Goal: Task Accomplishment & Management: Use online tool/utility

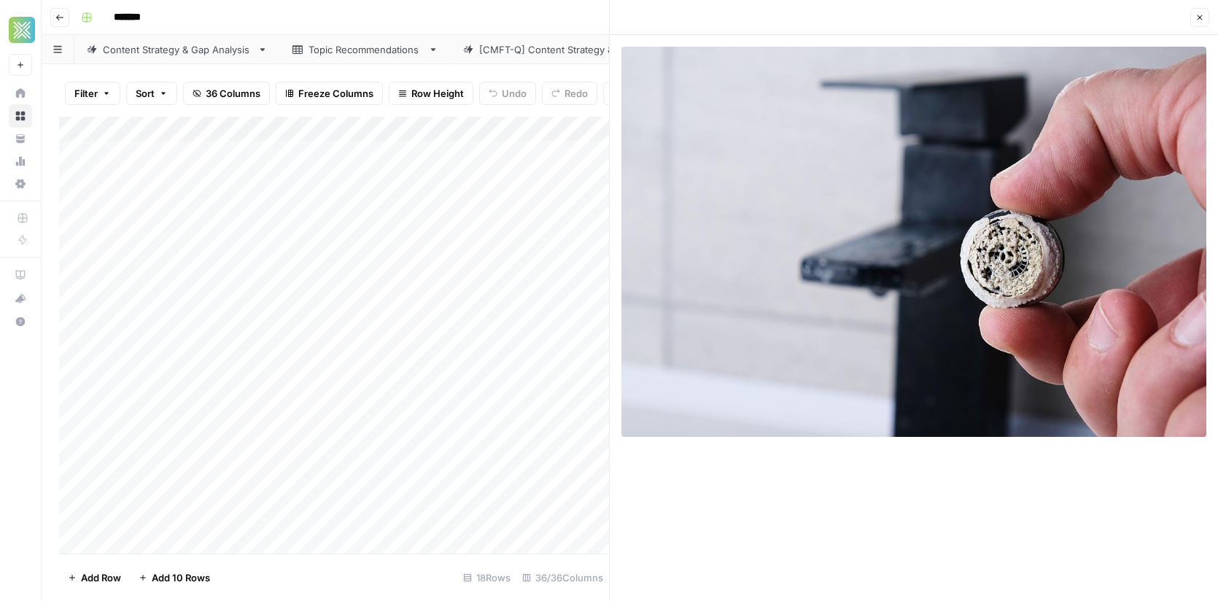
click at [1198, 23] on button "Close" at bounding box center [1199, 17] width 19 height 19
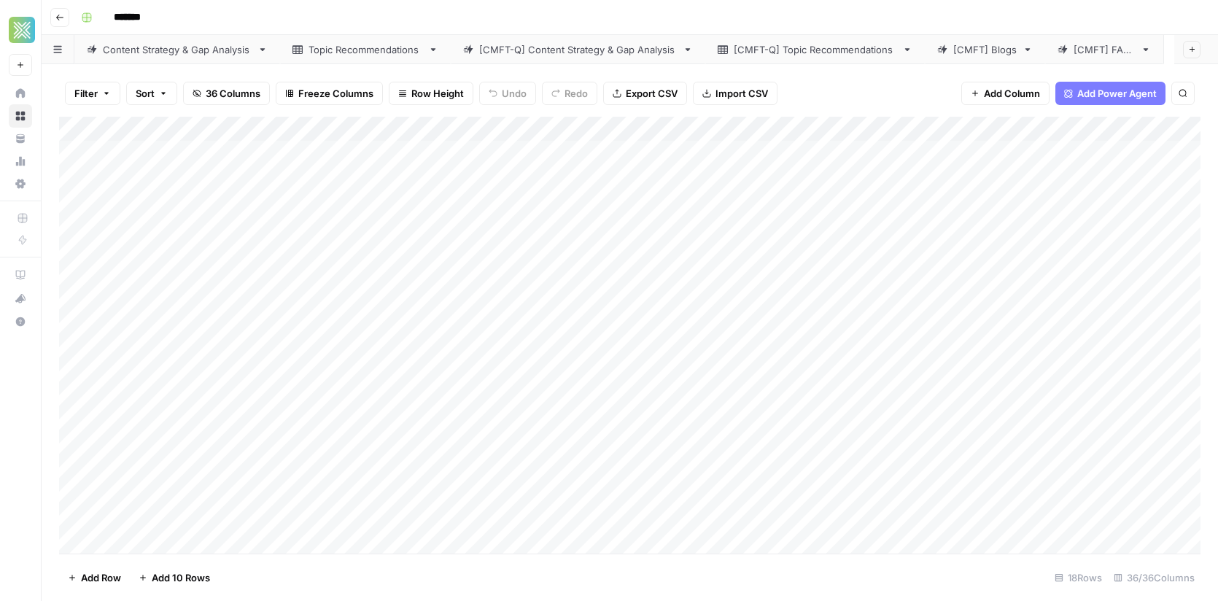
click at [64, 325] on div "Add Column" at bounding box center [630, 336] width 1142 height 438
click at [70, 326] on div "Add Column" at bounding box center [630, 336] width 1142 height 438
click at [461, 326] on div "Add Column" at bounding box center [630, 336] width 1142 height 438
click at [907, 322] on div "Add Column" at bounding box center [630, 336] width 1142 height 438
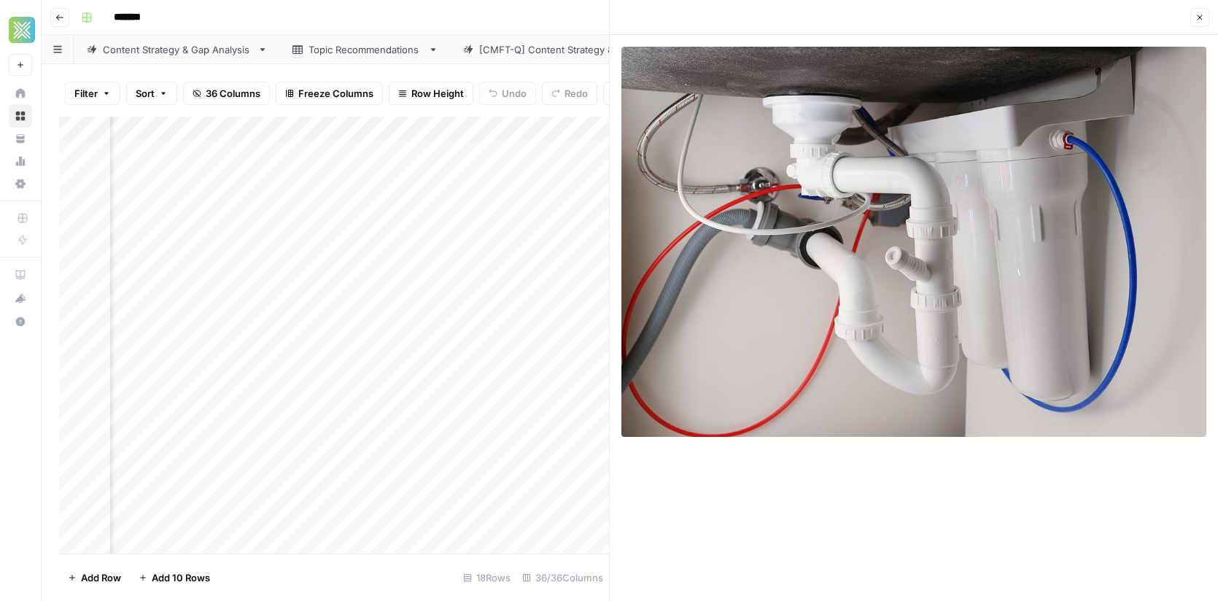
click at [1197, 18] on icon "button" at bounding box center [1200, 17] width 9 height 9
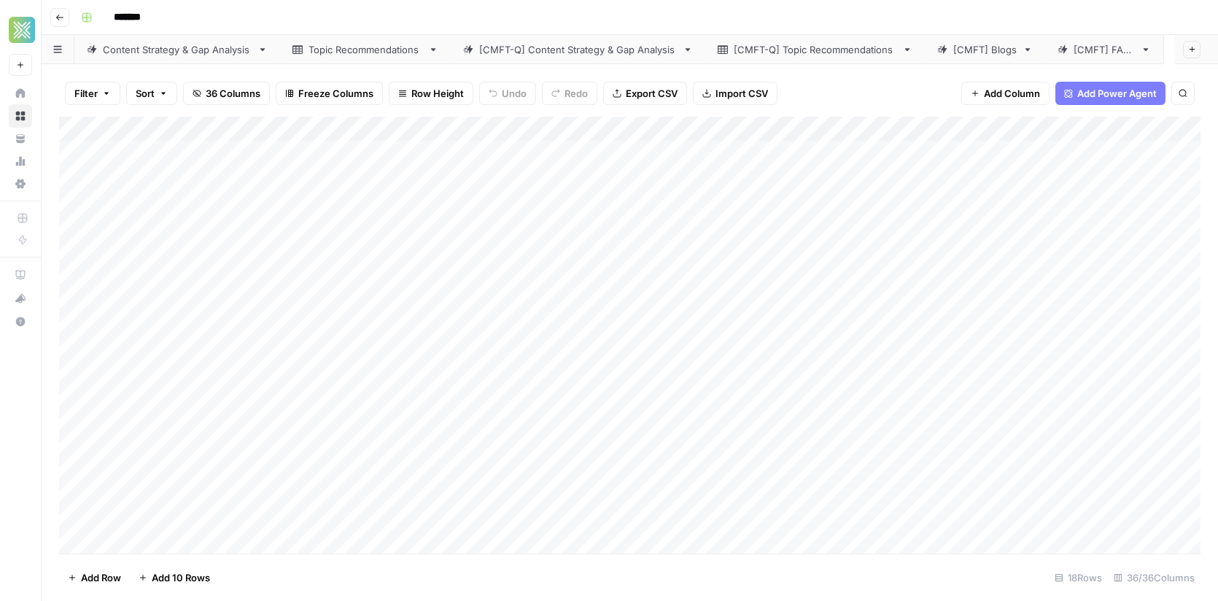
click at [72, 279] on div "Add Column" at bounding box center [630, 336] width 1142 height 438
click at [677, 281] on div "Add Column" at bounding box center [630, 336] width 1142 height 438
click at [565, 277] on div "Add Column" at bounding box center [630, 336] width 1142 height 438
click at [687, 275] on div "Add Column" at bounding box center [630, 336] width 1142 height 438
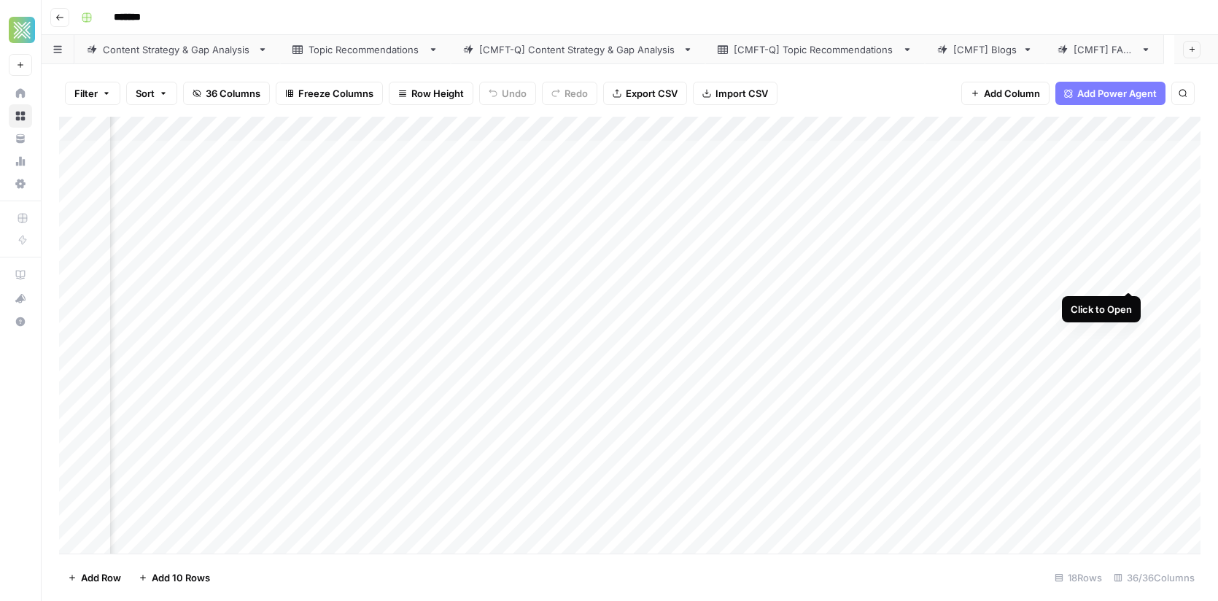
click at [1130, 277] on div "Add Column" at bounding box center [630, 336] width 1142 height 438
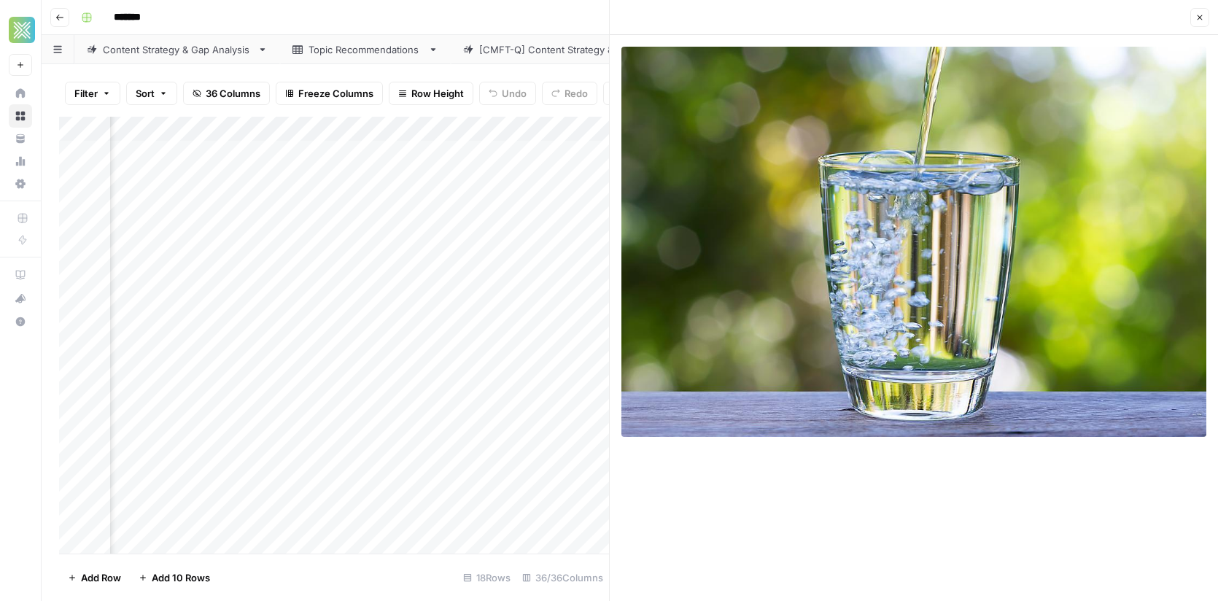
click at [970, 145] on img at bounding box center [913, 242] width 585 height 390
click at [1204, 26] on button "Close" at bounding box center [1199, 17] width 19 height 19
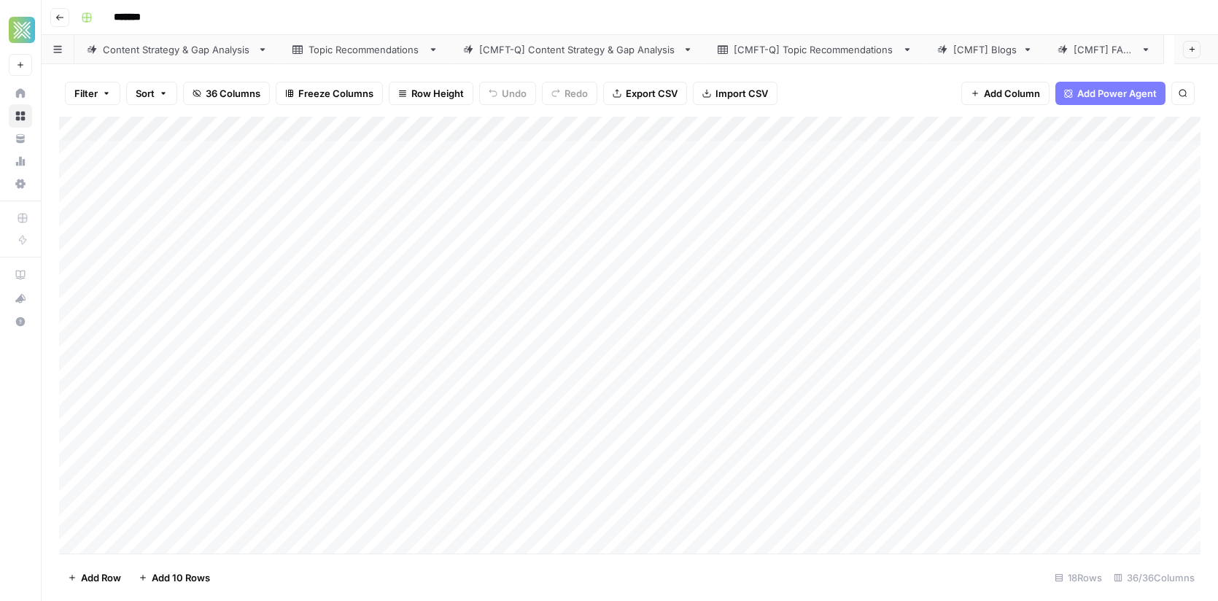
click at [76, 301] on div "Add Column" at bounding box center [630, 336] width 1142 height 438
click at [490, 304] on div "Add Column" at bounding box center [630, 336] width 1142 height 438
click at [913, 303] on div "Add Column" at bounding box center [630, 336] width 1142 height 438
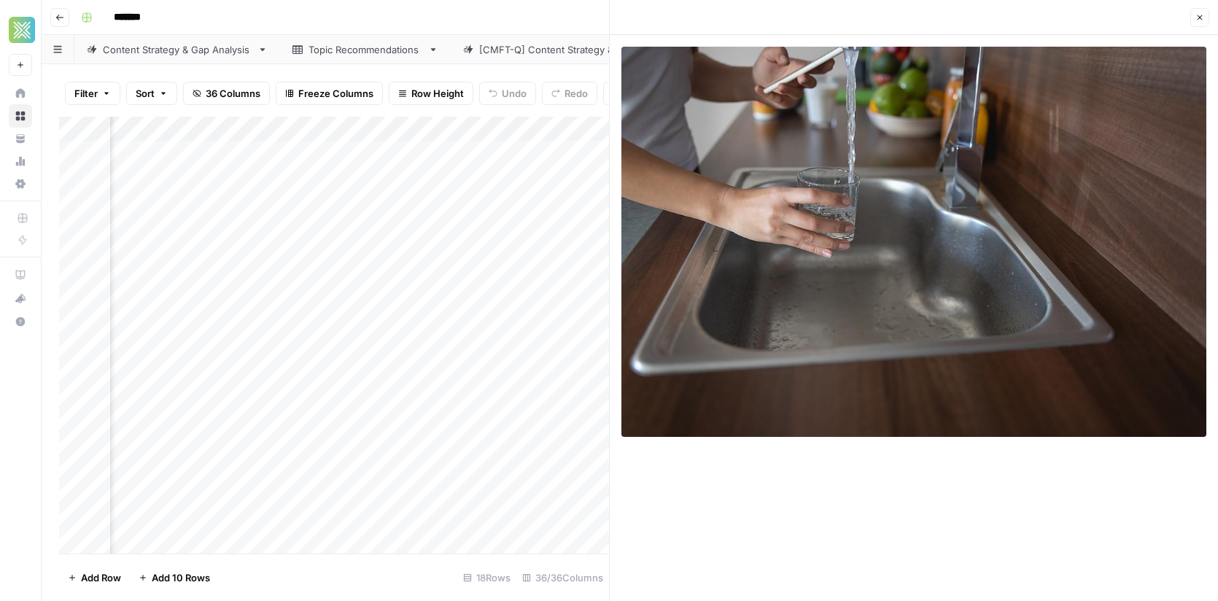
click at [1201, 15] on icon "button" at bounding box center [1200, 17] width 9 height 9
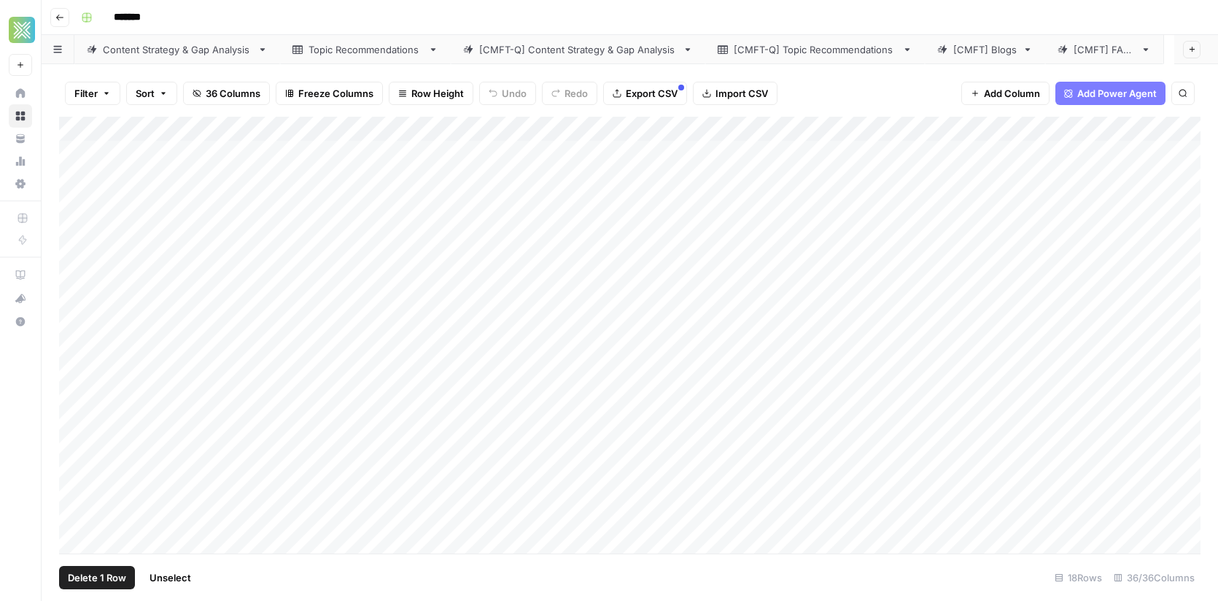
click at [78, 226] on div "Add Column" at bounding box center [630, 336] width 1142 height 438
click at [791, 371] on div "Add Column" at bounding box center [630, 336] width 1142 height 438
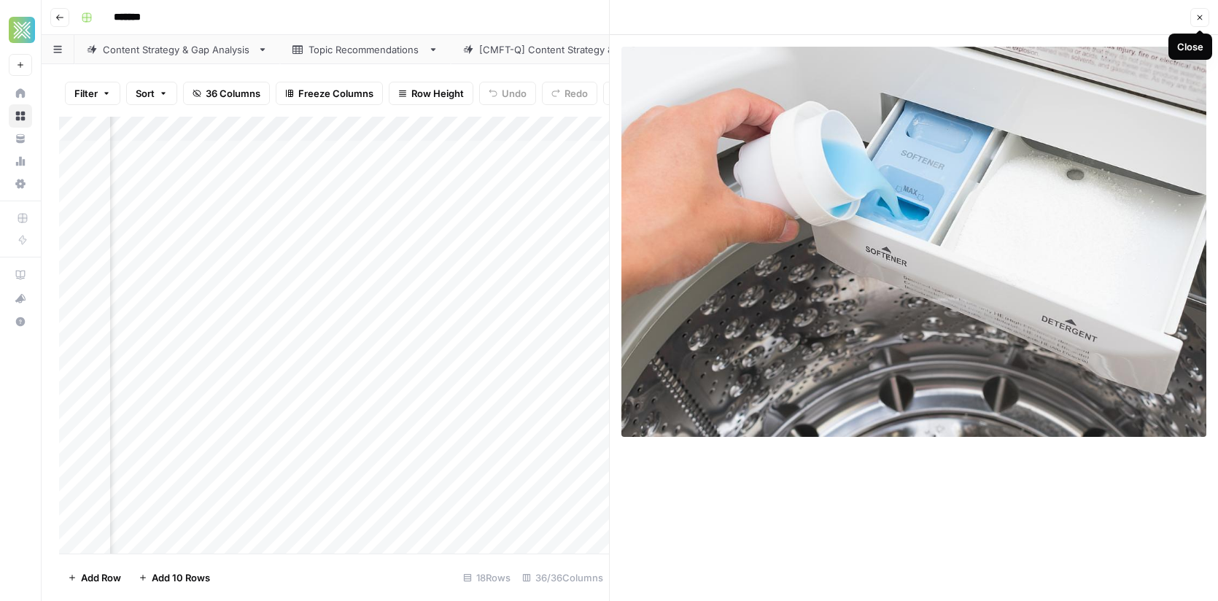
click at [1196, 18] on icon "button" at bounding box center [1200, 17] width 9 height 9
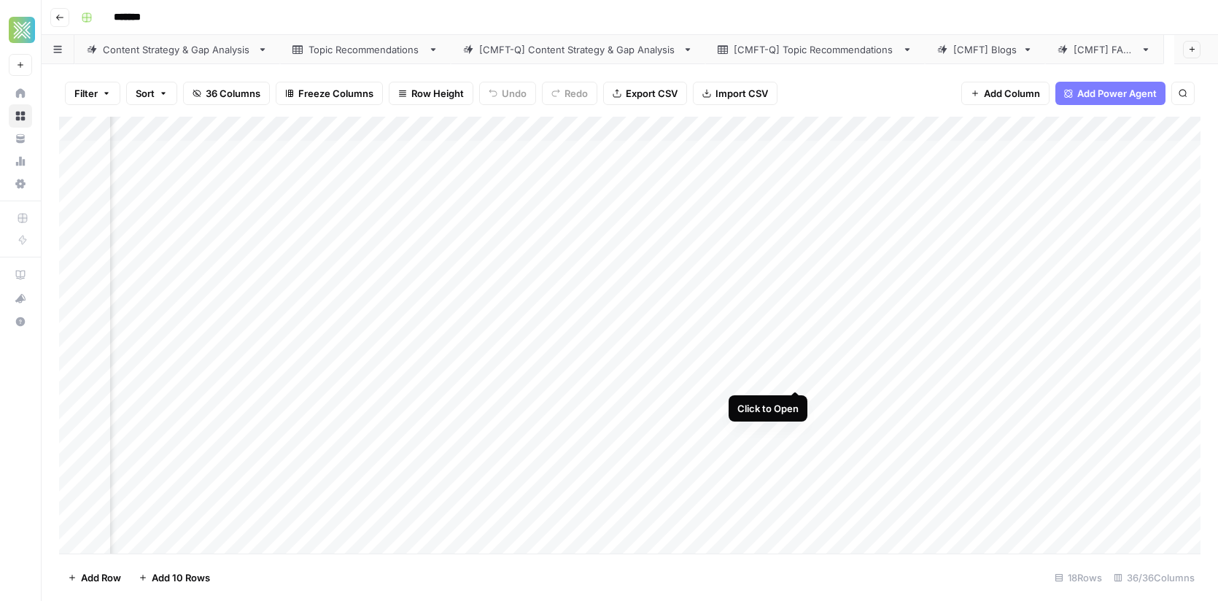
click at [794, 376] on div "Add Column" at bounding box center [630, 336] width 1142 height 438
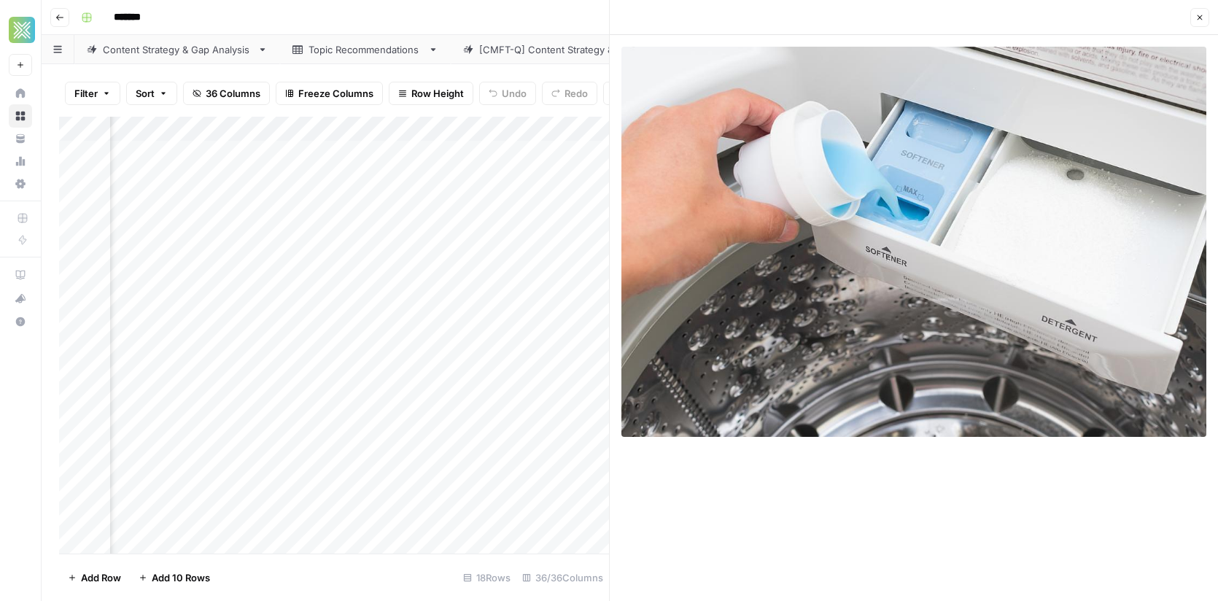
click at [1201, 16] on icon "button" at bounding box center [1200, 17] width 5 height 5
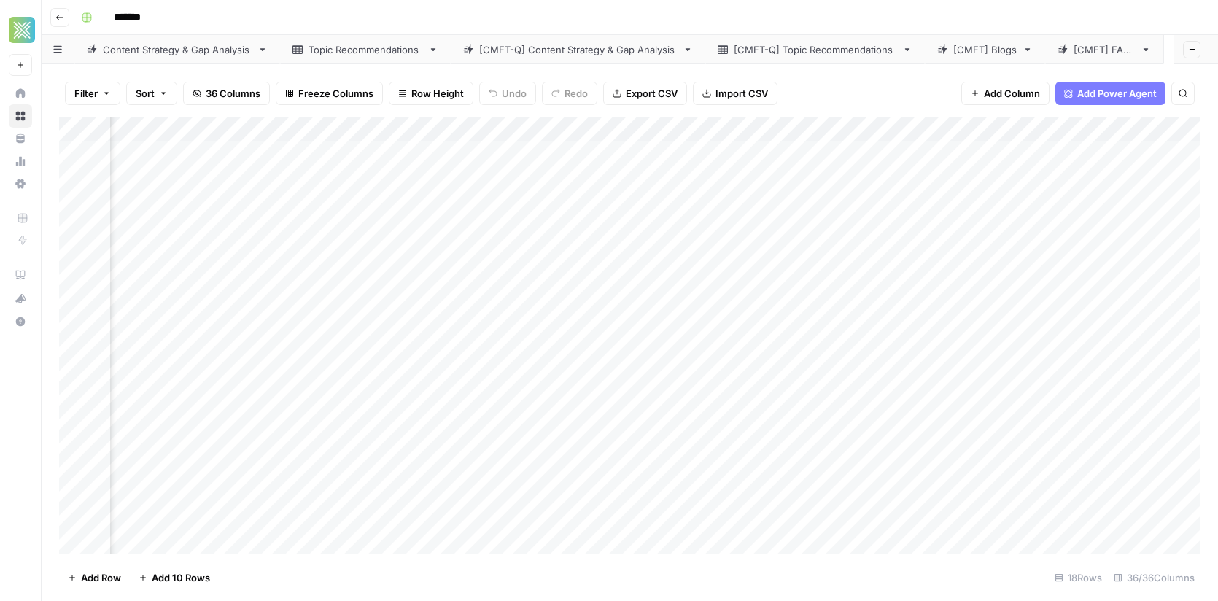
scroll to position [0, 2531]
click at [397, 225] on div "Add Column" at bounding box center [630, 336] width 1142 height 438
click at [472, 234] on div "Add Column" at bounding box center [630, 336] width 1142 height 438
